Goal: Information Seeking & Learning: Understand process/instructions

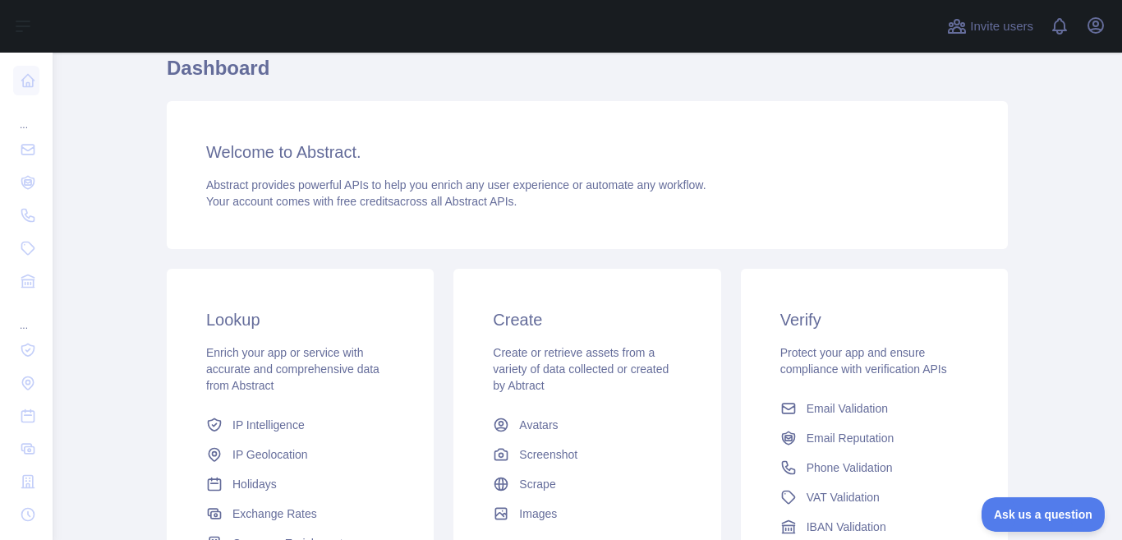
scroll to position [164, 0]
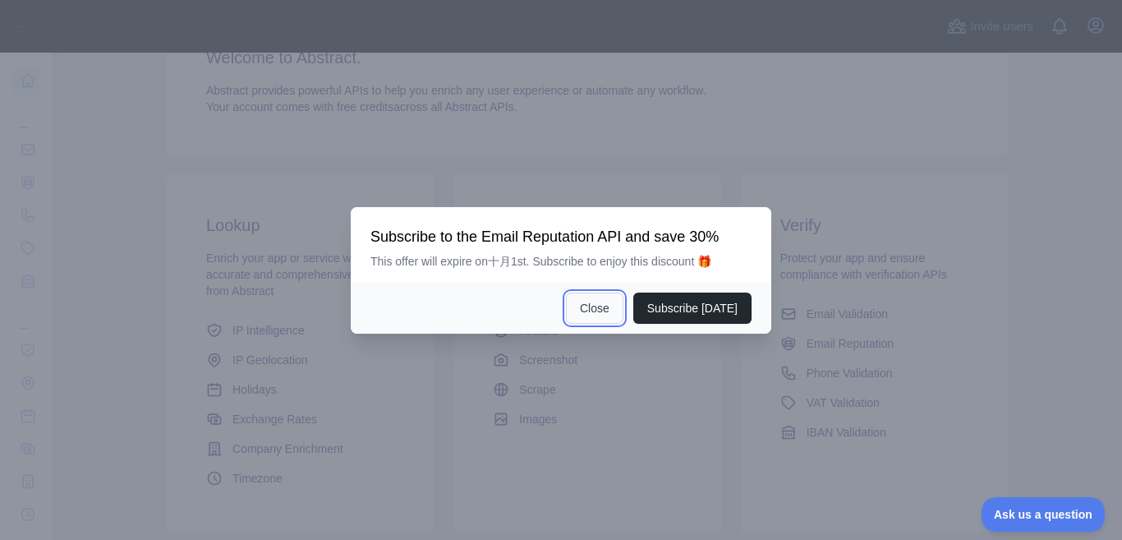
click at [609, 312] on button "Close" at bounding box center [595, 307] width 58 height 31
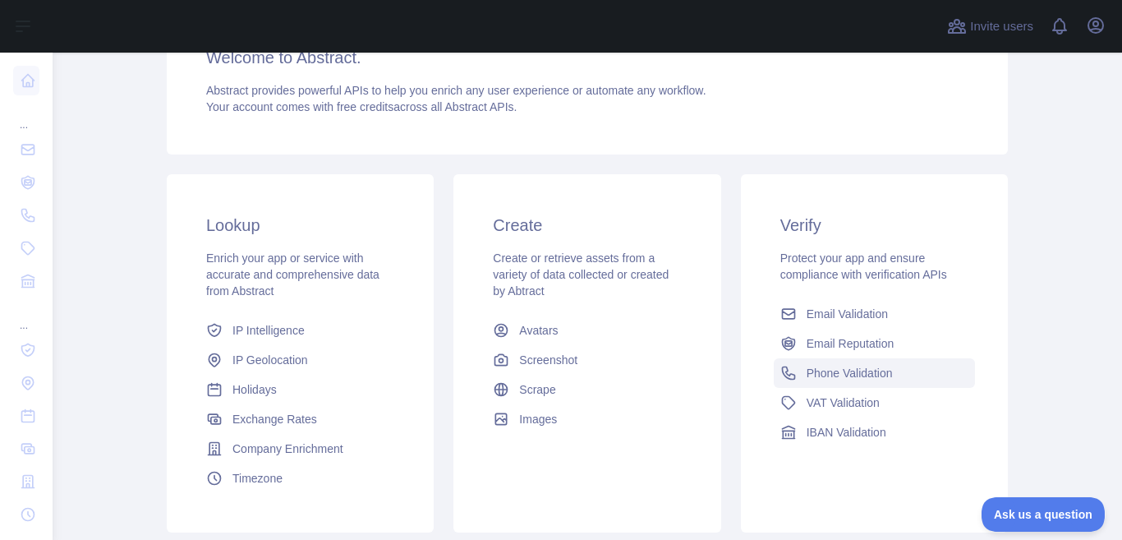
click at [875, 378] on span "Phone Validation" at bounding box center [850, 373] width 86 height 16
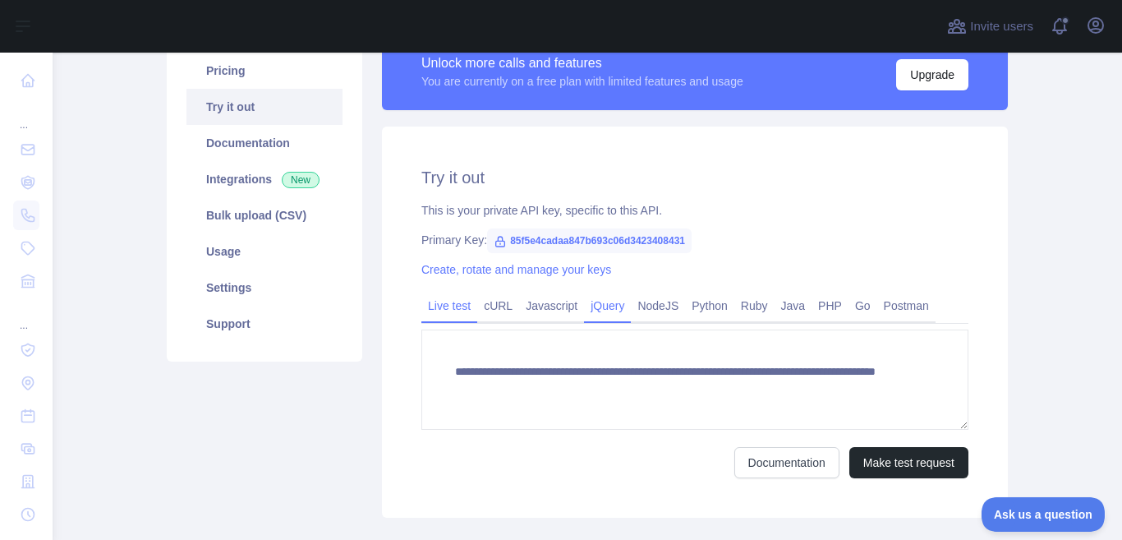
scroll to position [309, 0]
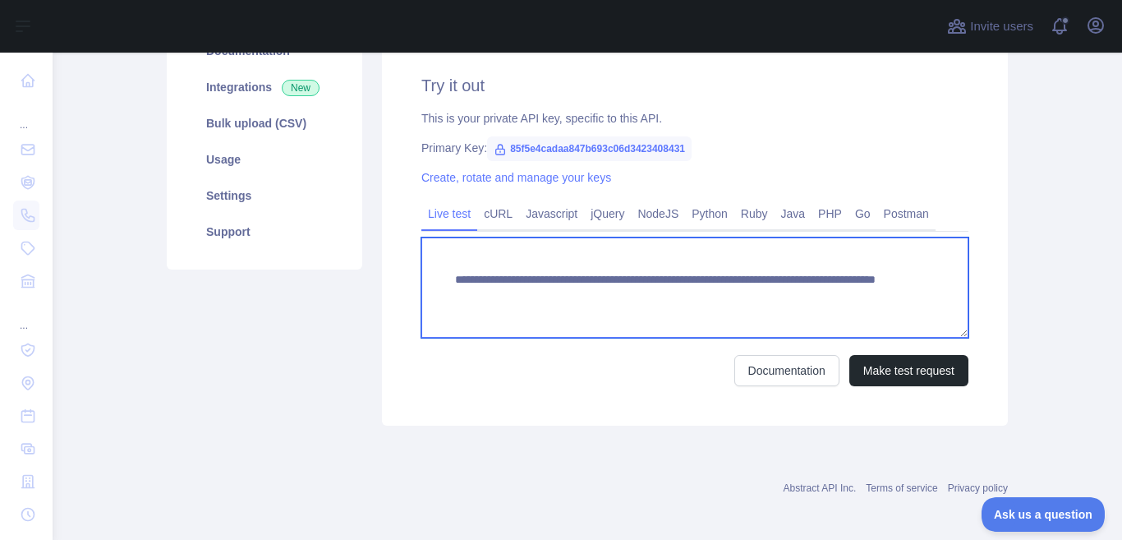
drag, startPoint x: 822, startPoint y: 299, endPoint x: 328, endPoint y: 262, distance: 496.0
click at [328, 262] on div "**********" at bounding box center [587, 183] width 861 height 504
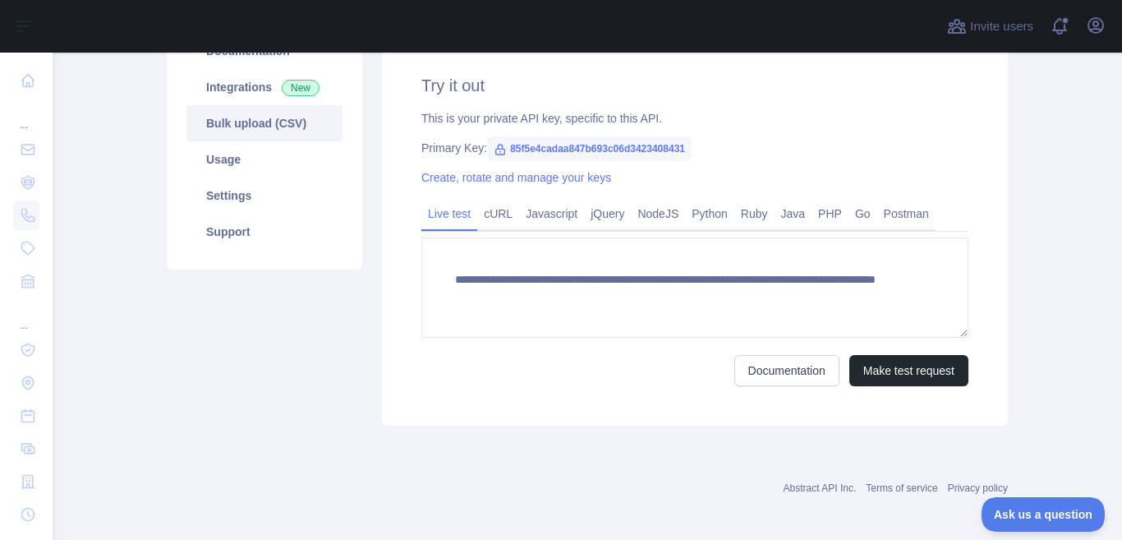
click at [289, 132] on link "Bulk upload (CSV)" at bounding box center [264, 123] width 156 height 36
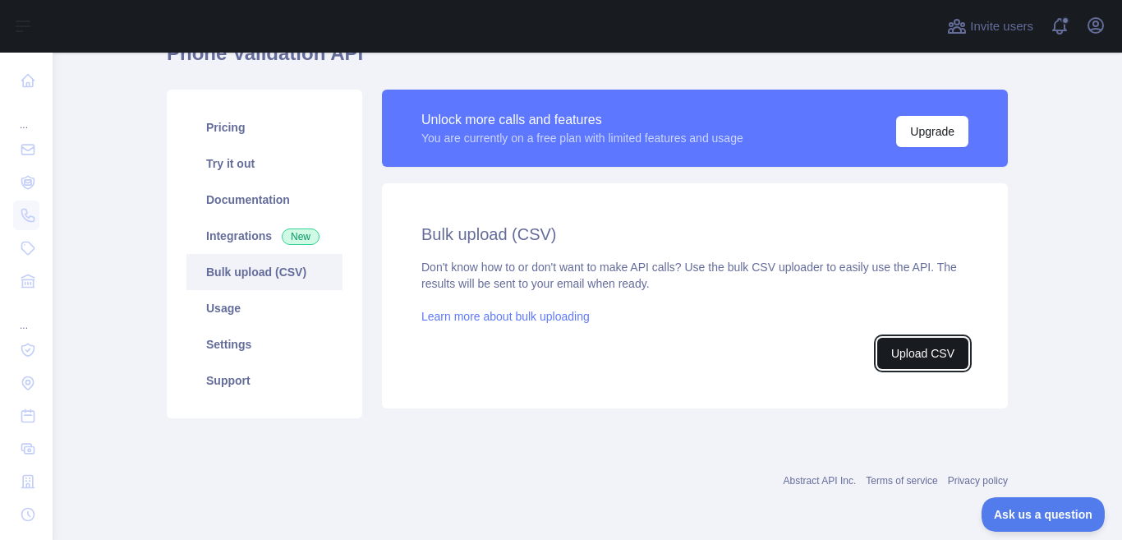
click at [902, 346] on button "Upload CSV" at bounding box center [922, 353] width 91 height 31
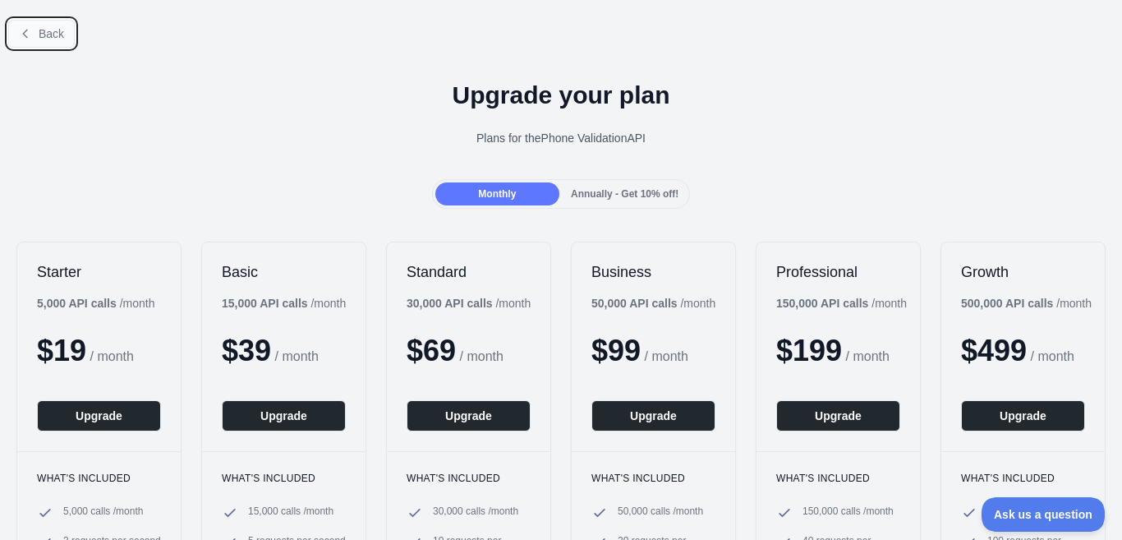
click at [44, 27] on span "Back" at bounding box center [51, 33] width 25 height 13
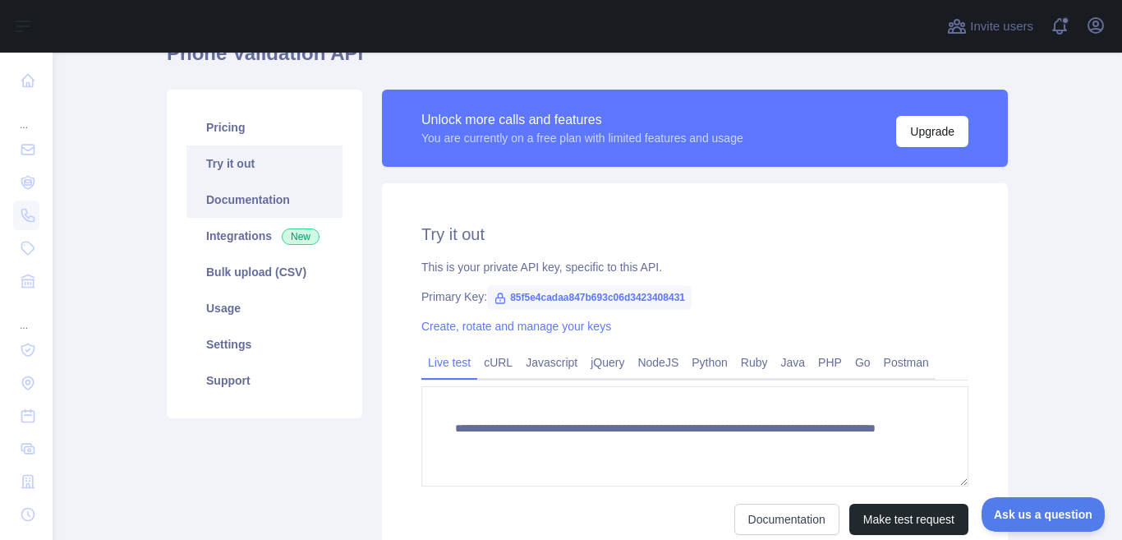
click at [244, 209] on link "Documentation" at bounding box center [264, 200] width 156 height 36
